Goal: Information Seeking & Learning: Learn about a topic

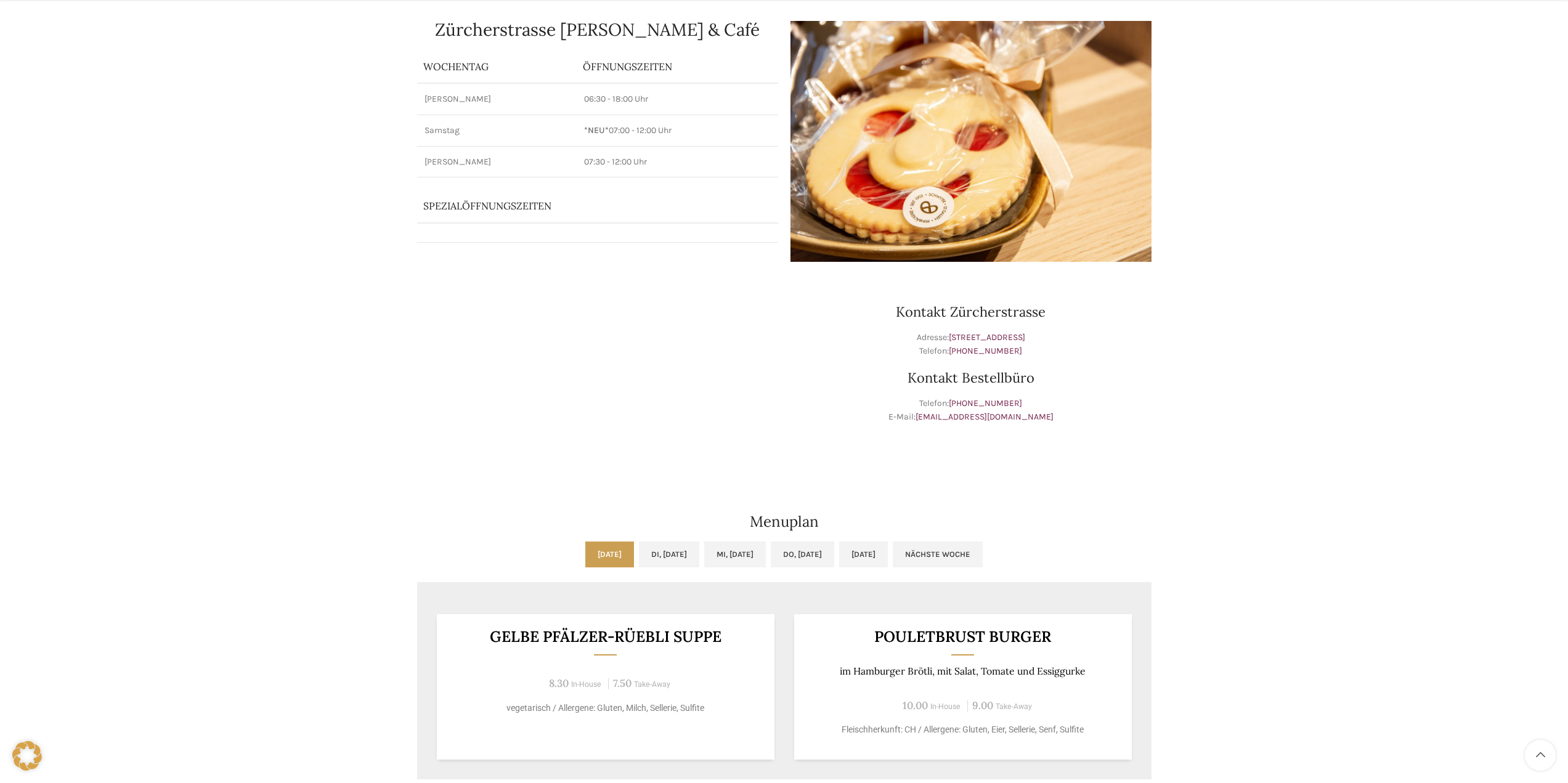
scroll to position [185, 0]
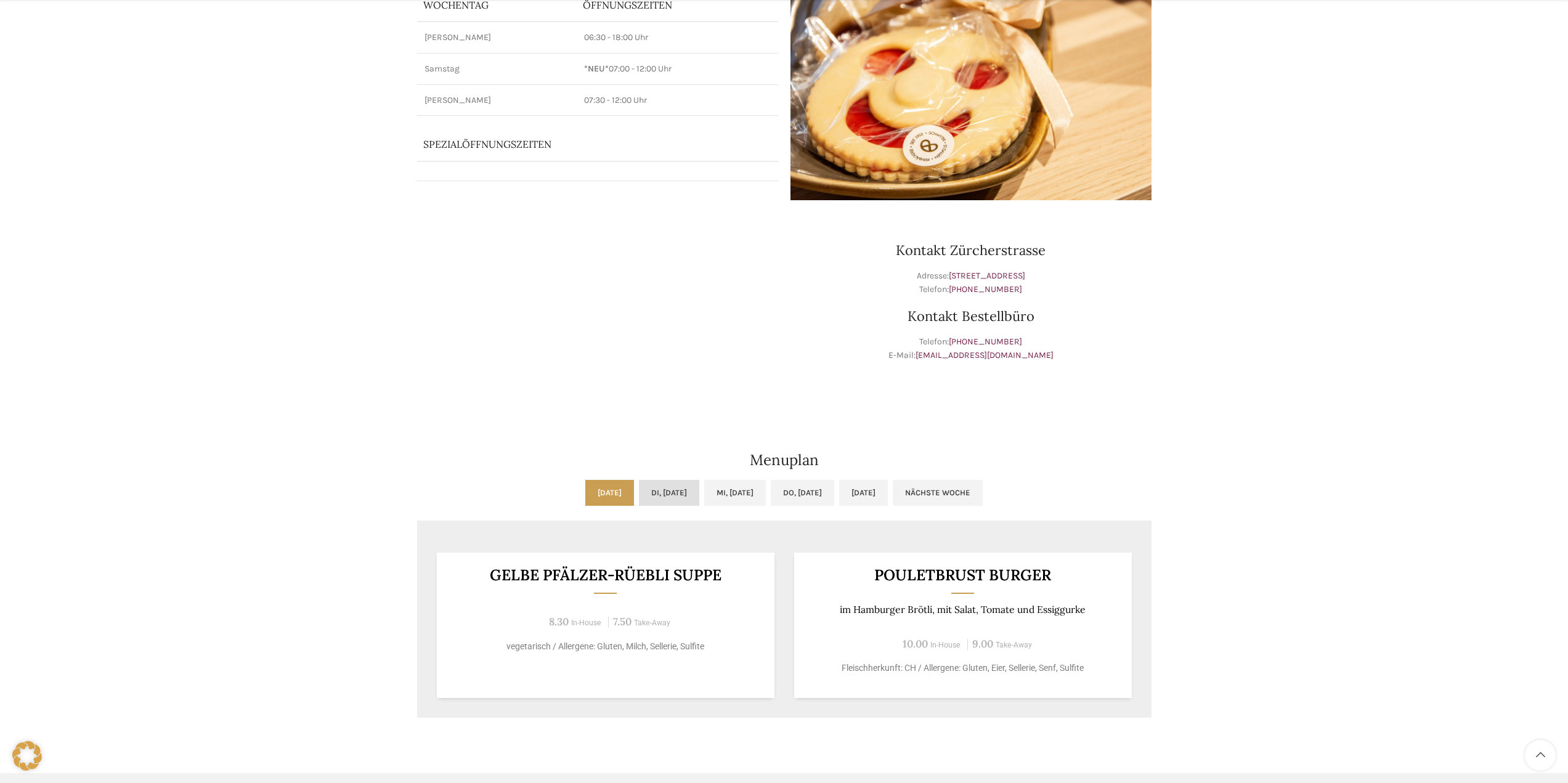
click at [650, 489] on link "Di, [DATE]" at bounding box center [669, 493] width 60 height 26
click at [729, 487] on link "Mi, [DATE]" at bounding box center [735, 493] width 62 height 26
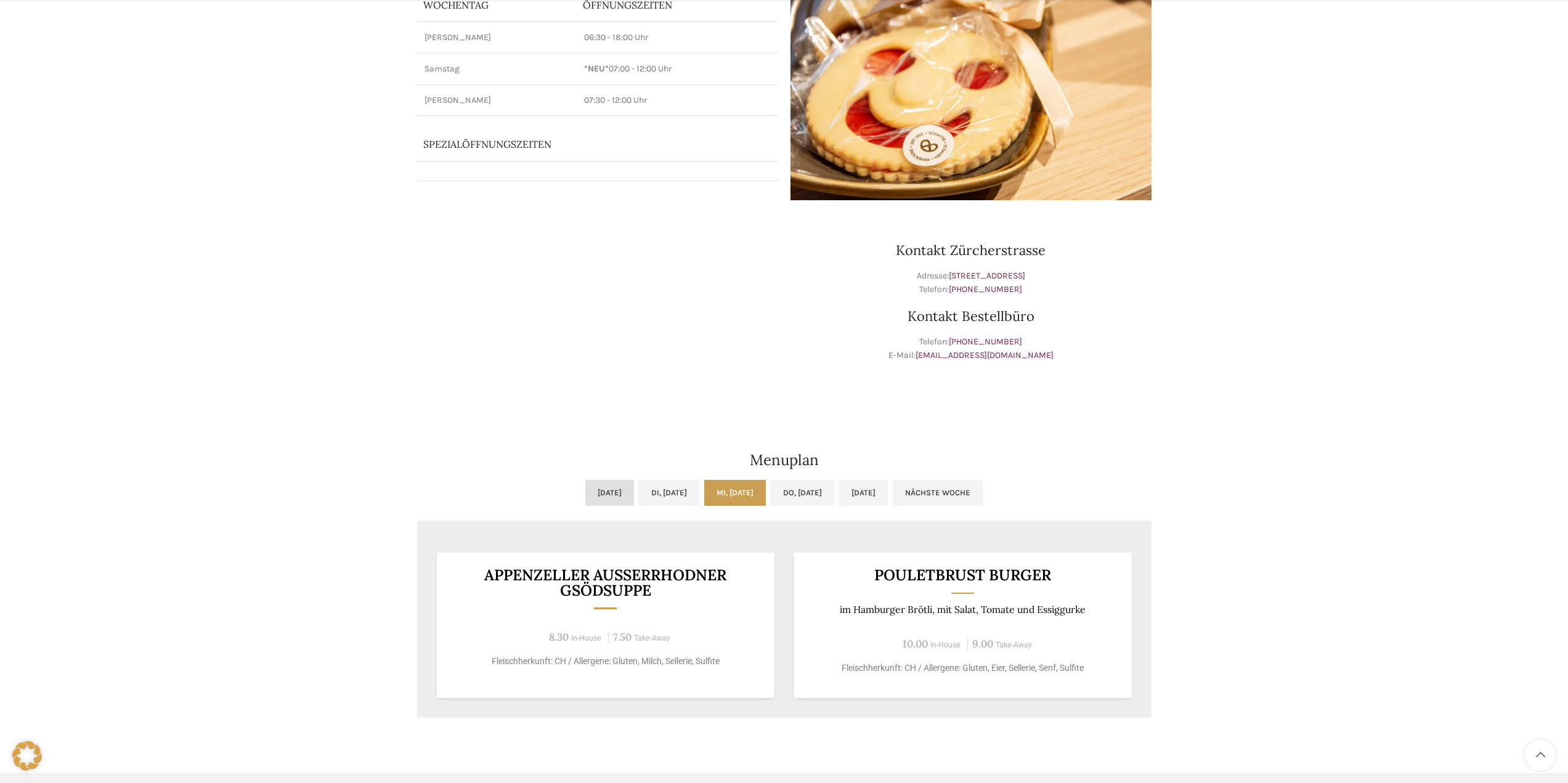
click at [585, 487] on link "[DATE]" at bounding box center [609, 493] width 49 height 26
click at [730, 488] on link "Mi, [DATE]" at bounding box center [735, 493] width 62 height 26
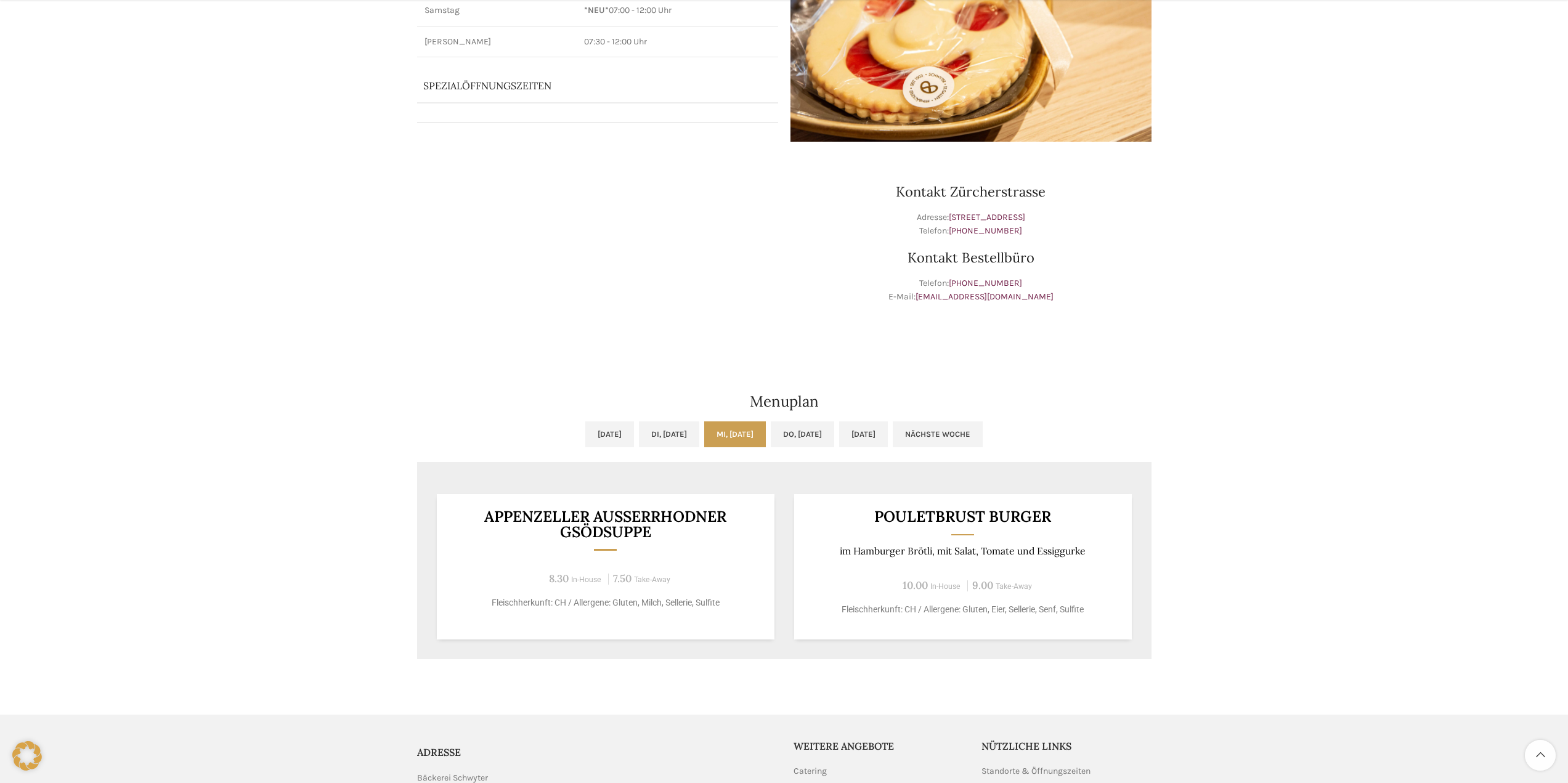
scroll to position [247, 0]
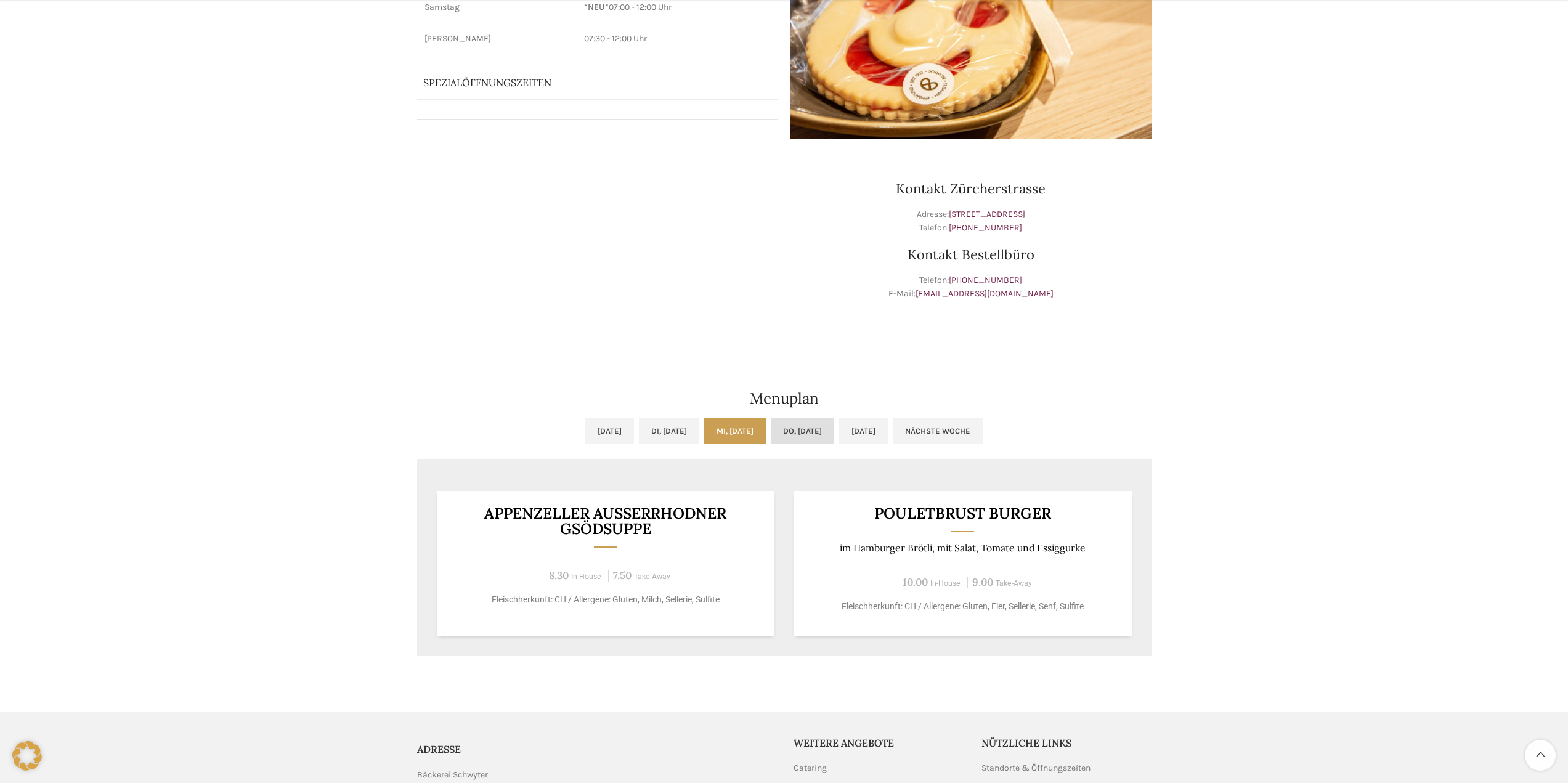
click at [804, 434] on link "Do, [DATE]" at bounding box center [802, 431] width 63 height 26
click at [876, 425] on link "[DATE]" at bounding box center [863, 431] width 49 height 26
click at [585, 431] on link "[DATE]" at bounding box center [609, 431] width 49 height 26
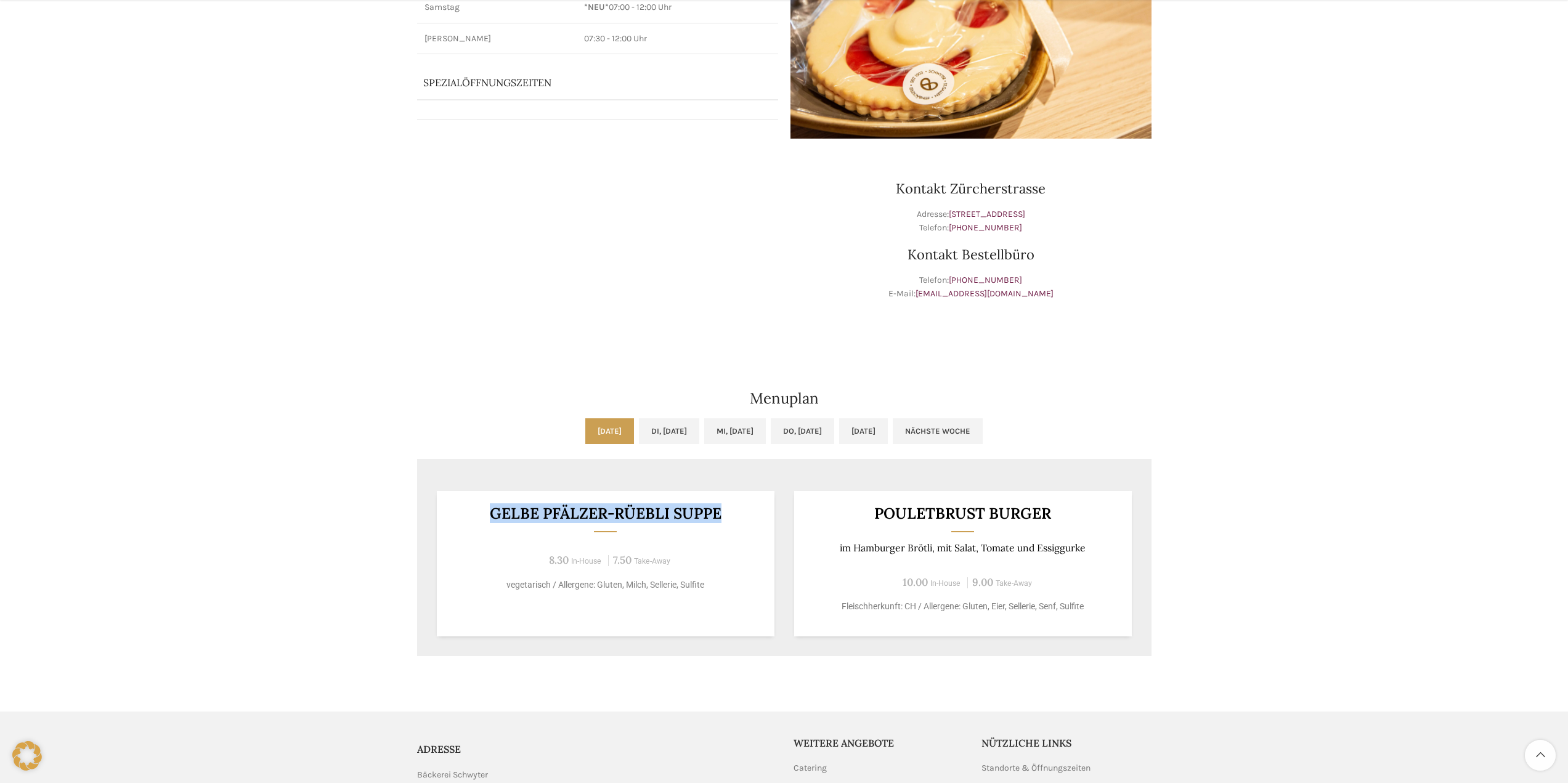
drag, startPoint x: 719, startPoint y: 513, endPoint x: 494, endPoint y: 513, distance: 225.0
click at [494, 513] on h3 "Gelbe Pfälzer-Rüebli Suppe" at bounding box center [605, 513] width 307 height 15
copy h3 "Gelbe Pfälzer-Rüebli Suppe"
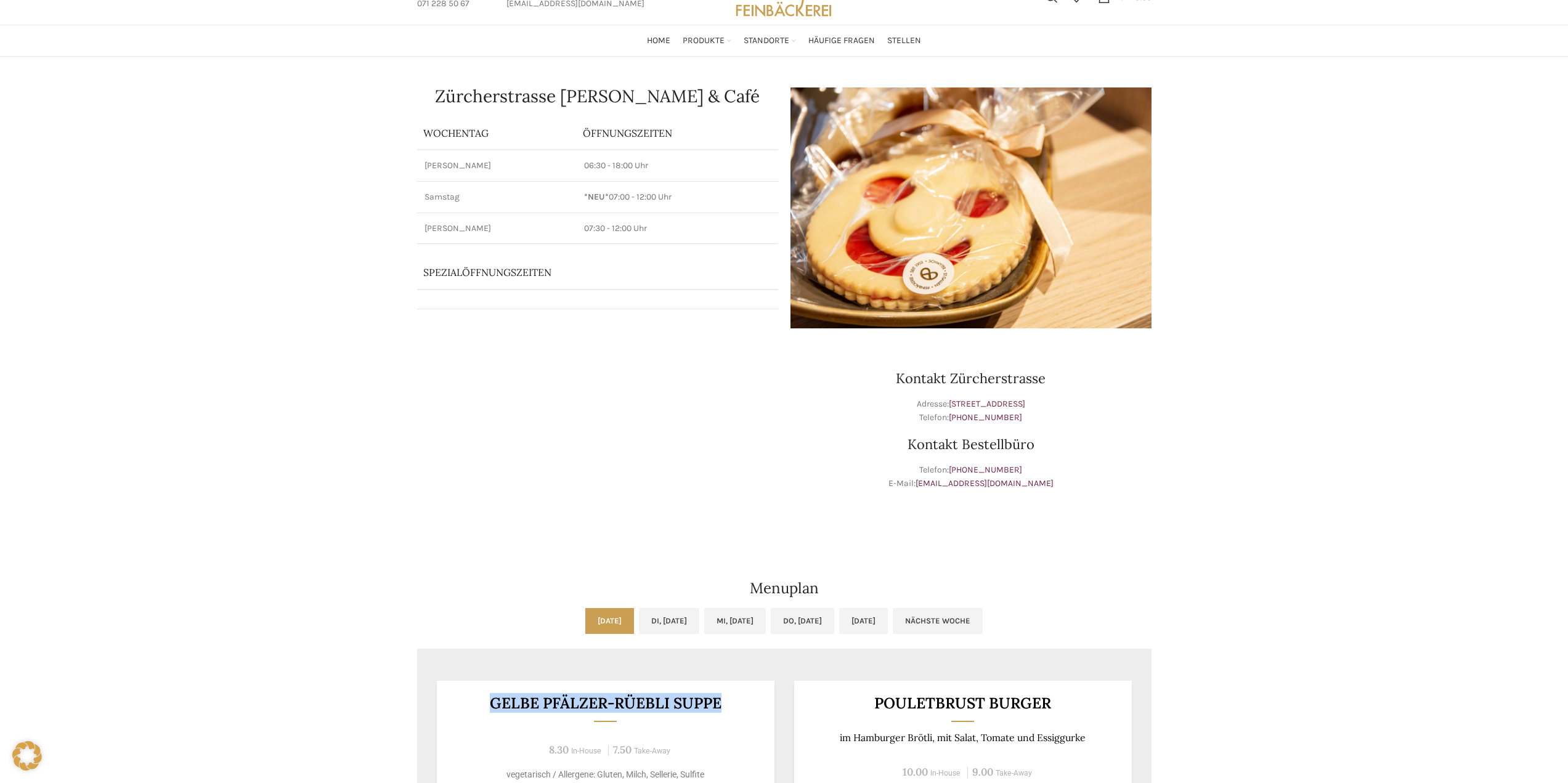
scroll to position [185, 0]
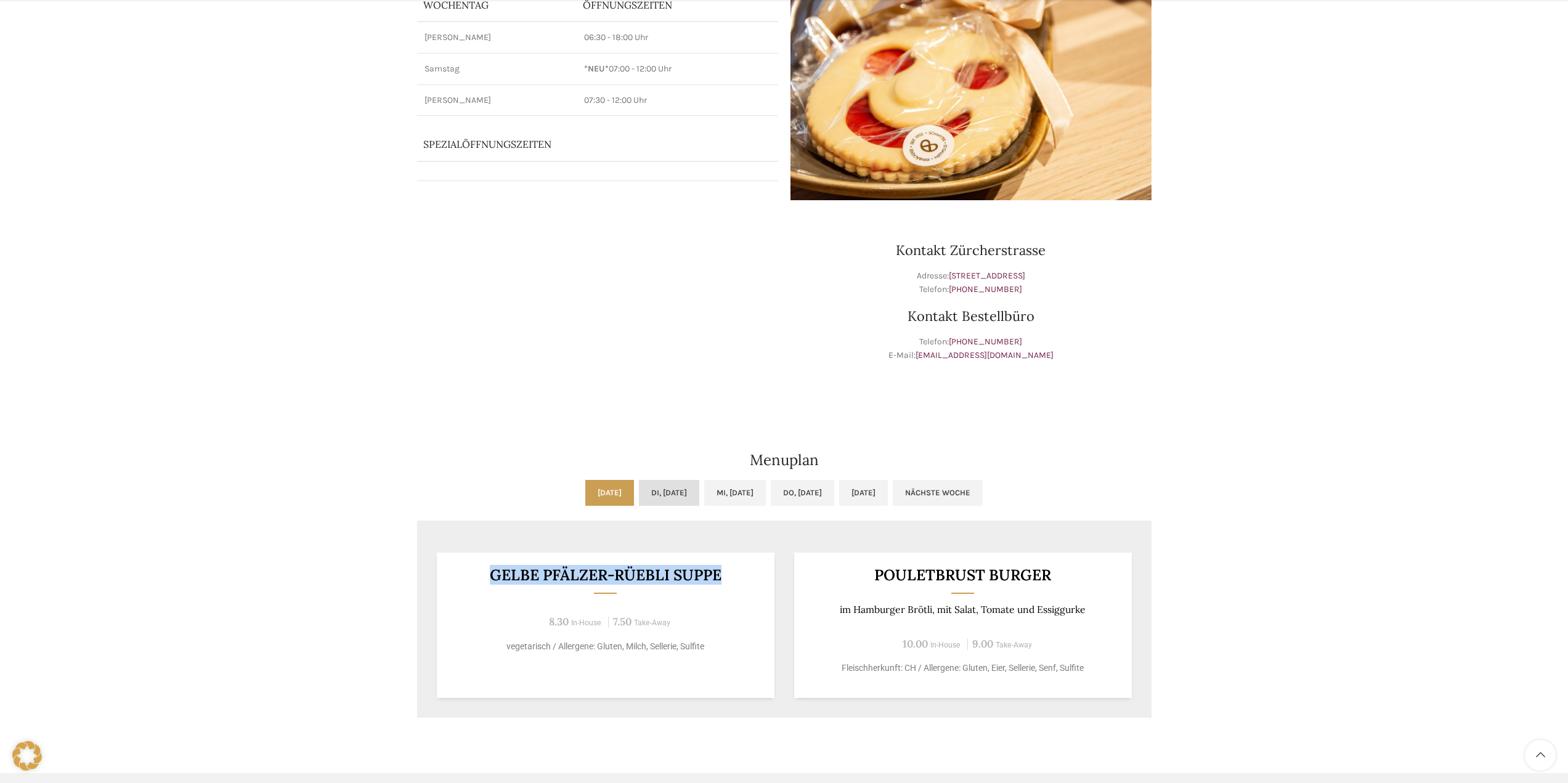
click at [639, 488] on link "Di, [DATE]" at bounding box center [669, 493] width 60 height 26
click at [725, 491] on link "Mi, [DATE]" at bounding box center [735, 493] width 62 height 26
